Goal: Task Accomplishment & Management: Manage account settings

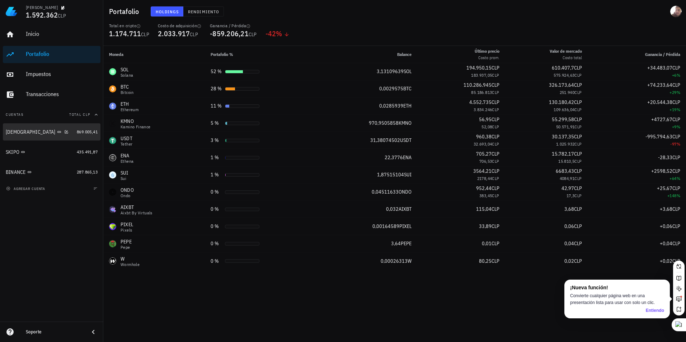
click at [41, 132] on div "[DEMOGRAPHIC_DATA]" at bounding box center [40, 132] width 68 height 7
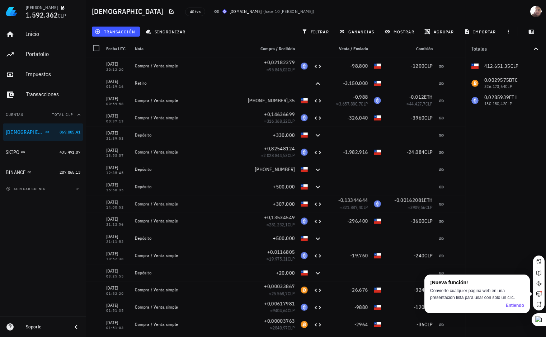
click at [214, 10] on icon at bounding box center [217, 12] width 6 height 6
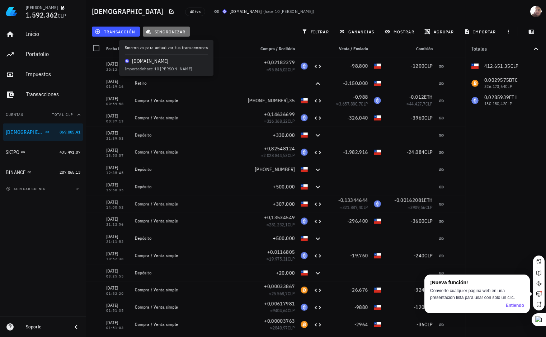
drag, startPoint x: 165, startPoint y: 33, endPoint x: 158, endPoint y: 33, distance: 6.8
click at [158, 33] on span "sincronizar" at bounding box center [166, 32] width 38 height 6
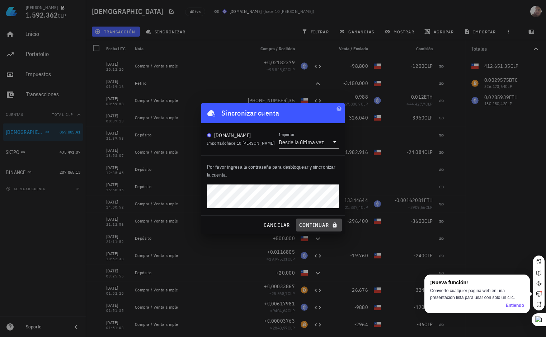
click at [315, 226] on span "continuar" at bounding box center [319, 225] width 40 height 6
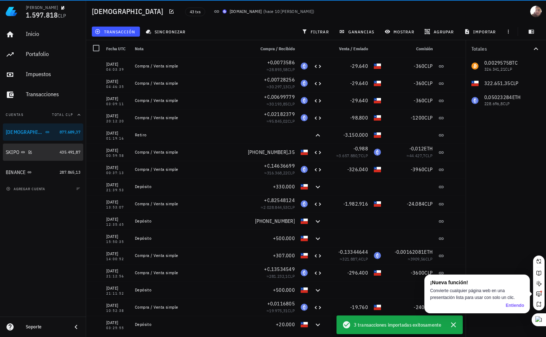
click at [56, 152] on link "SKIPO 435.491,87" at bounding box center [43, 151] width 80 height 17
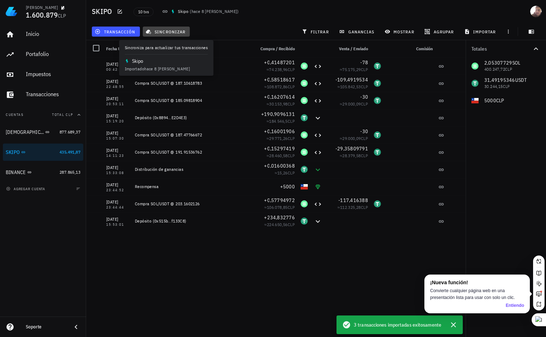
click at [149, 30] on icon "button" at bounding box center [148, 32] width 5 height 5
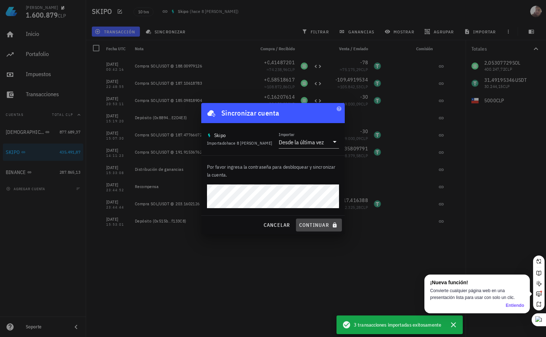
click at [310, 227] on span "continuar" at bounding box center [319, 225] width 40 height 6
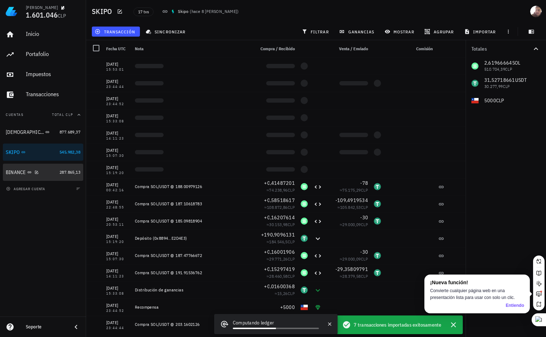
click at [42, 173] on div "BINANCE" at bounding box center [31, 172] width 51 height 7
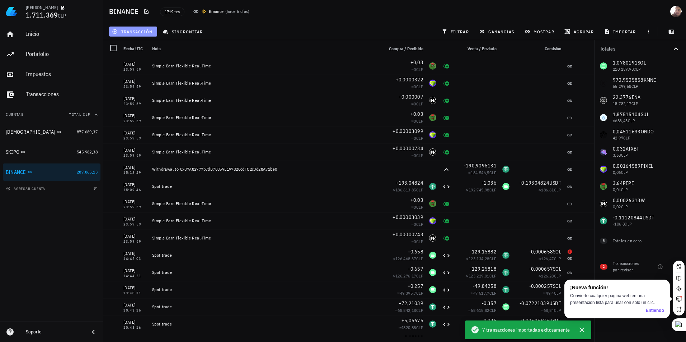
click at [140, 34] on span "transacción" at bounding box center [132, 32] width 39 height 6
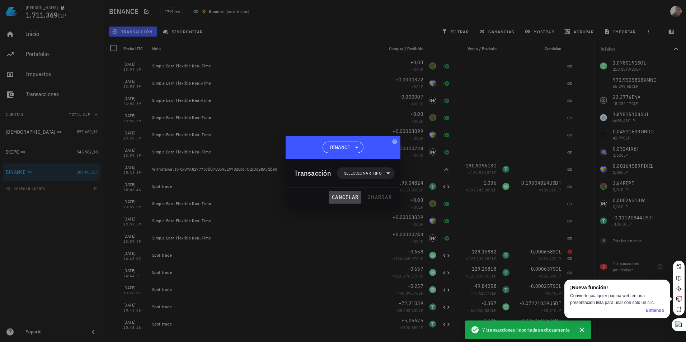
click at [351, 193] on button "cancelar" at bounding box center [345, 197] width 33 height 13
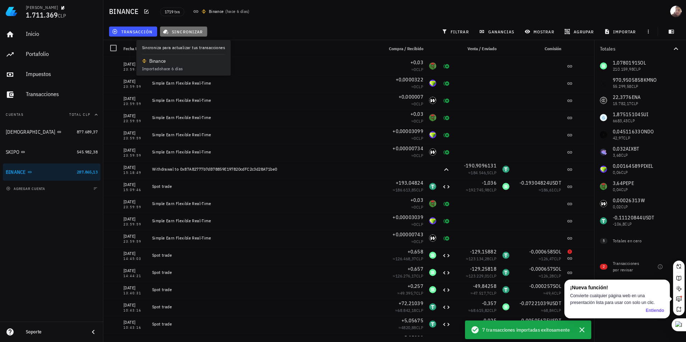
click at [180, 27] on button "sincronizar" at bounding box center [183, 32] width 47 height 10
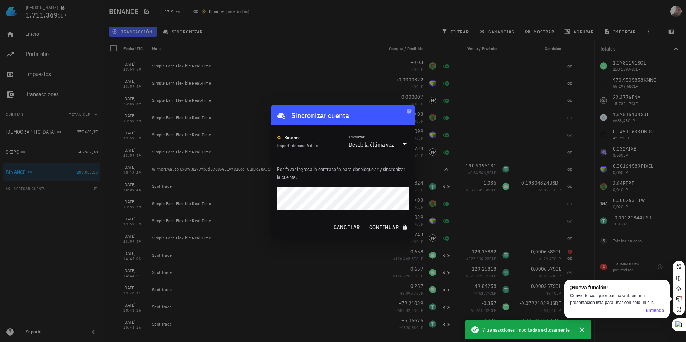
click at [374, 142] on div "Desde la última vez" at bounding box center [371, 144] width 45 height 7
click at [377, 148] on div "Desde la última vez" at bounding box center [378, 149] width 49 height 7
click at [389, 225] on span "continuar" at bounding box center [389, 227] width 40 height 6
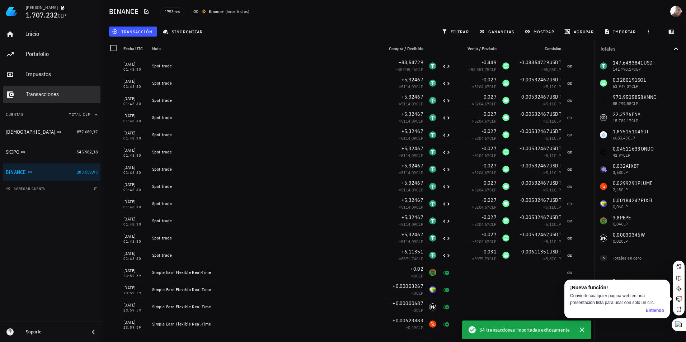
drag, startPoint x: 65, startPoint y: 89, endPoint x: 53, endPoint y: 94, distance: 12.7
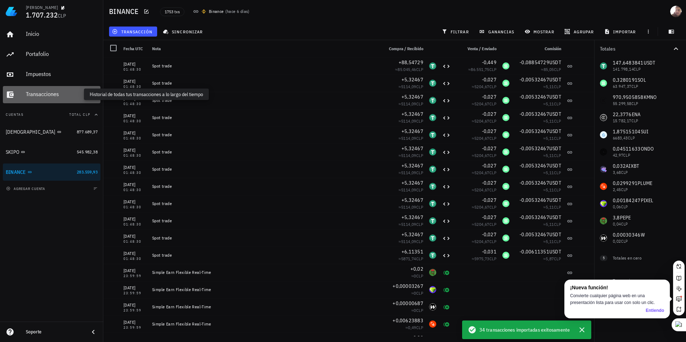
drag, startPoint x: 53, startPoint y: 94, endPoint x: 47, endPoint y: 94, distance: 6.5
click at [47, 94] on div "Transacciones" at bounding box center [62, 94] width 72 height 7
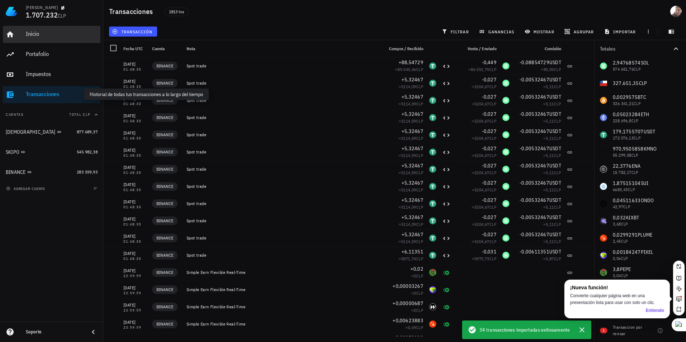
drag, startPoint x: 47, startPoint y: 94, endPoint x: 25, endPoint y: 35, distance: 62.8
click at [25, 35] on link "Inicio" at bounding box center [52, 34] width 98 height 17
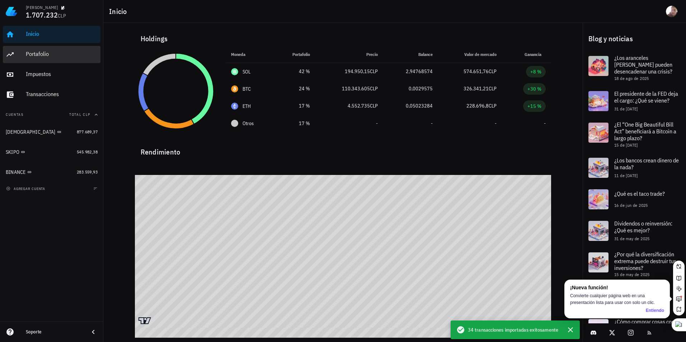
click at [88, 60] on div "Portafolio" at bounding box center [62, 54] width 72 height 16
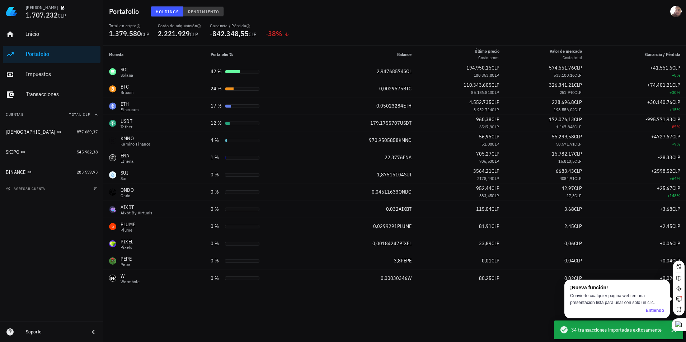
click at [192, 10] on span "Rendimiento" at bounding box center [204, 11] width 32 height 5
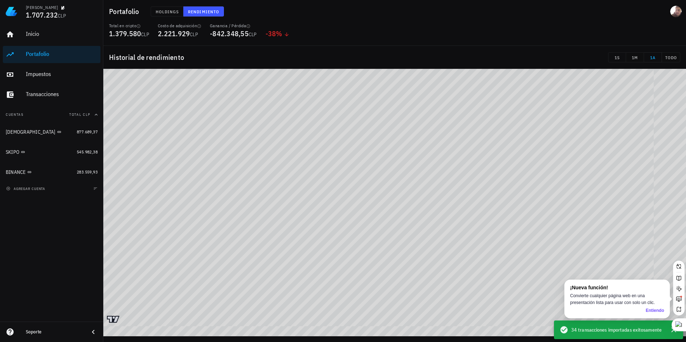
click at [166, 17] on div "Holdings Rendimiento" at bounding box center [298, 11] width 304 height 19
click at [163, 13] on span "Holdings" at bounding box center [167, 11] width 24 height 5
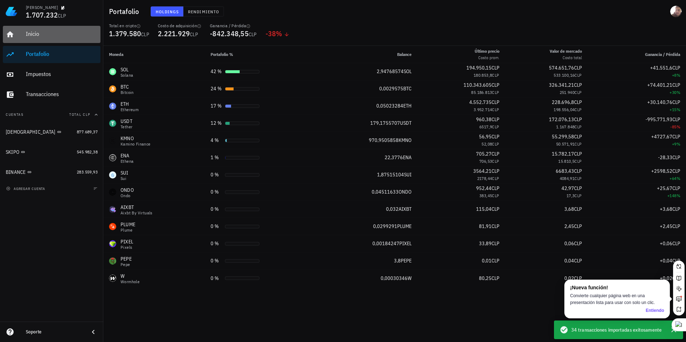
click at [23, 38] on link "Inicio" at bounding box center [52, 34] width 98 height 17
